Goal: Navigation & Orientation: Find specific page/section

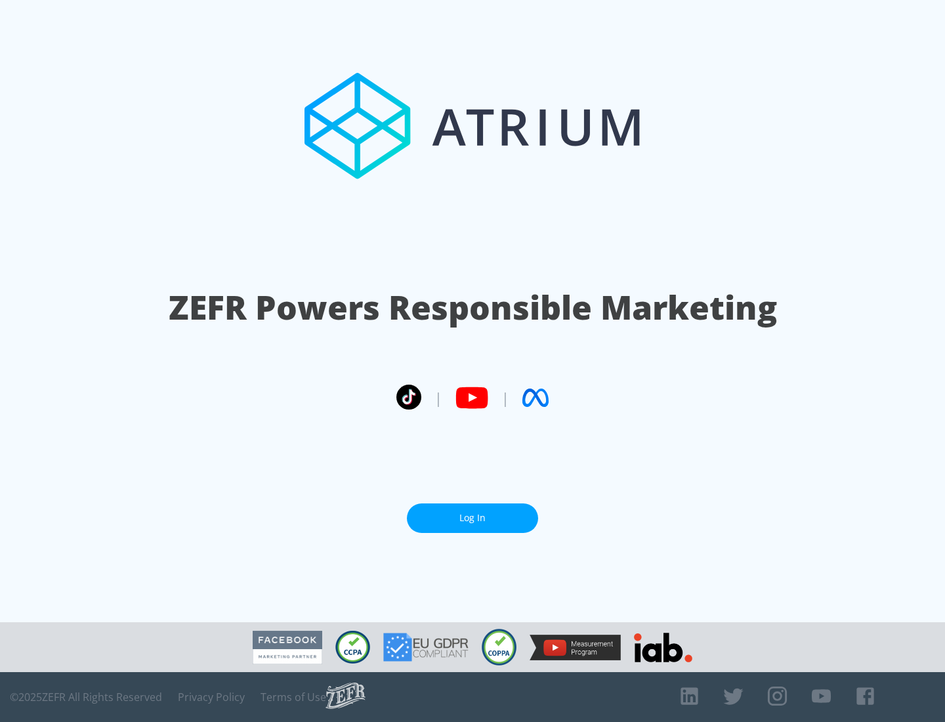
click at [473, 513] on link "Log In" at bounding box center [472, 519] width 131 height 30
